Goal: Information Seeking & Learning: Learn about a topic

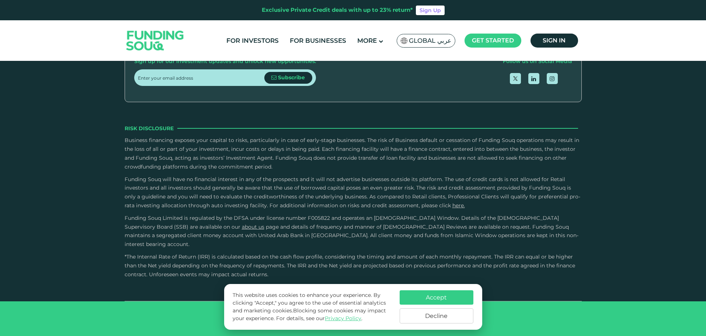
scroll to position [1069, 0]
type tc-range-slider "4"
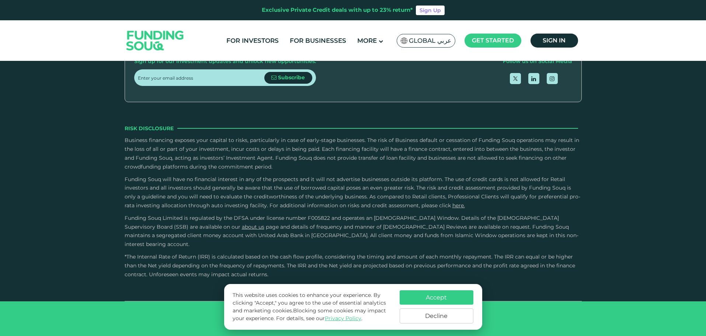
click at [445, 314] on button "Decline" at bounding box center [437, 315] width 74 height 15
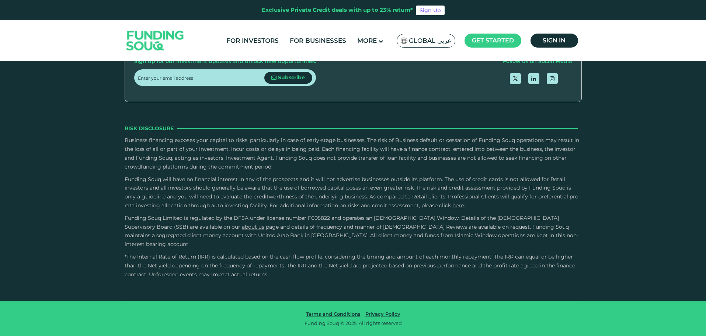
type tc-range-slider "4"
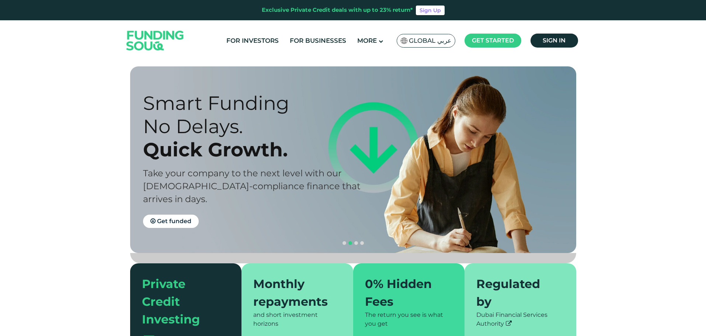
click at [406, 93] on link "Credit Scoring" at bounding box center [387, 92] width 79 height 15
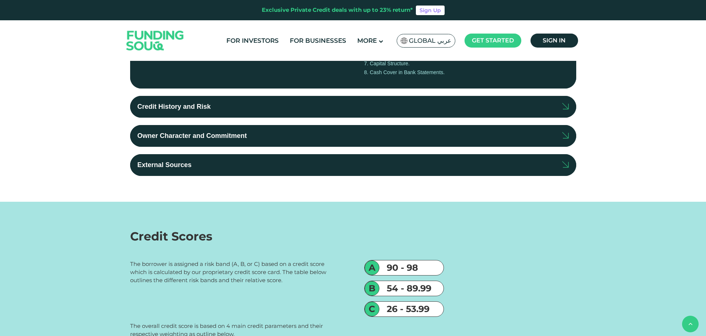
scroll to position [258, 0]
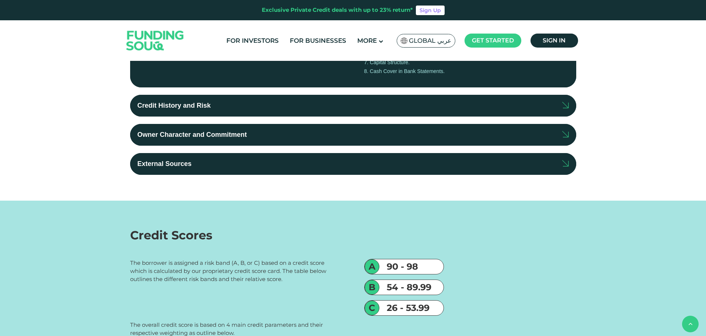
click at [204, 109] on div "Credit History and Risk" at bounding box center [174, 106] width 73 height 10
click at [0, 0] on input "Credit History and Risk" at bounding box center [0, 0] width 0 height 0
